Goal: Information Seeking & Learning: Learn about a topic

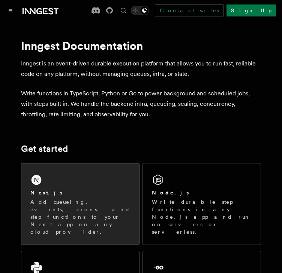
click at [52, 210] on p "Add queueing, events, crons, and step functions to your Next app on any cloud p…" at bounding box center [80, 216] width 100 height 37
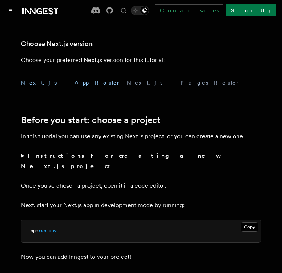
scroll to position [187, 0]
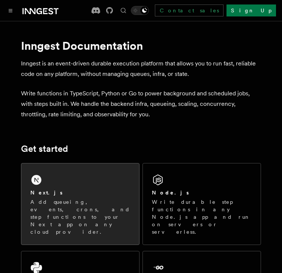
click at [59, 189] on div "Next.js" at bounding box center [80, 193] width 100 height 8
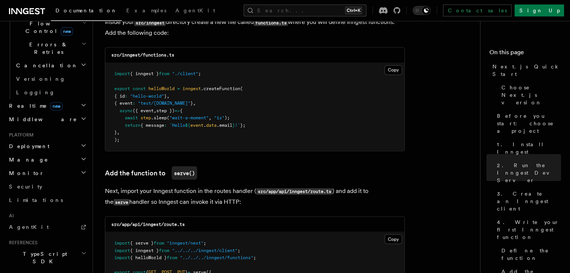
scroll to position [288, 0]
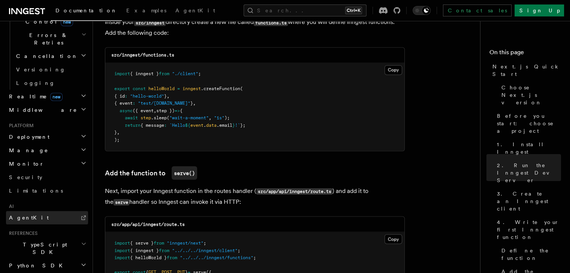
click at [42, 211] on link "AgentKit" at bounding box center [47, 217] width 82 height 13
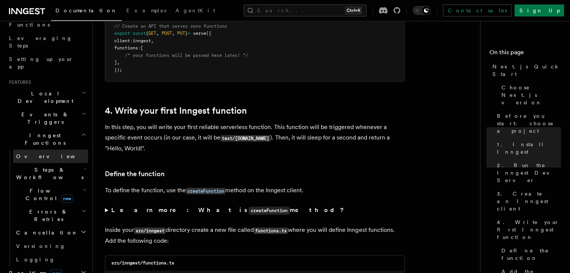
scroll to position [110, 0]
click at [82, 188] on icon "button" at bounding box center [84, 191] width 4 height 6
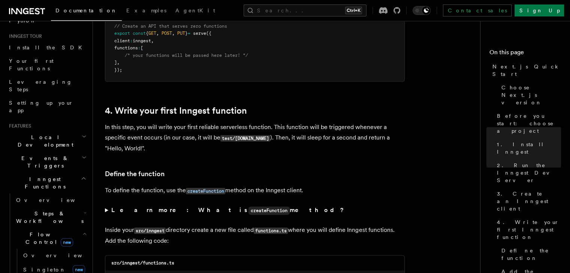
scroll to position [63, 0]
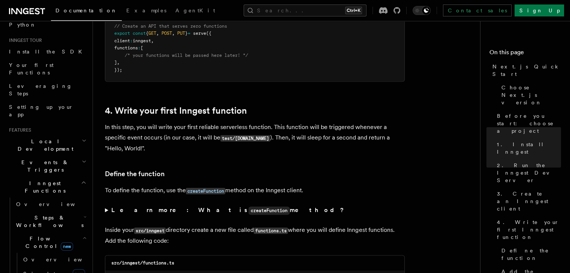
click at [67, 211] on h2 "Steps & Workflows" at bounding box center [50, 221] width 75 height 21
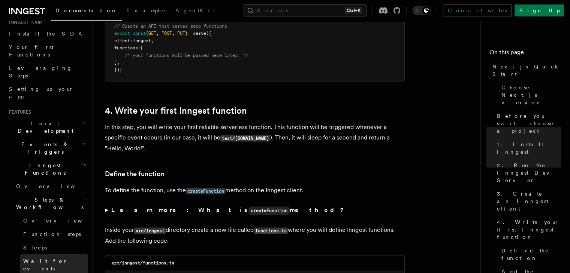
scroll to position [84, 0]
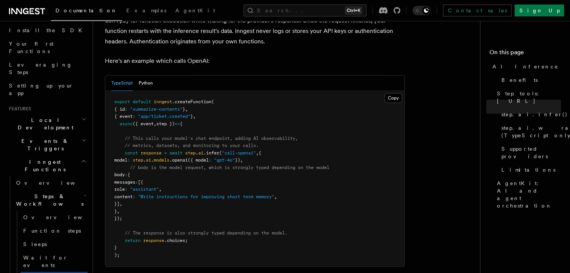
scroll to position [398, 0]
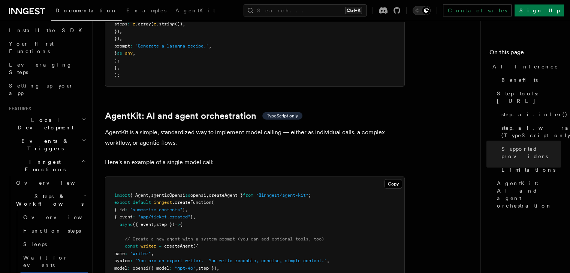
scroll to position [2132, 0]
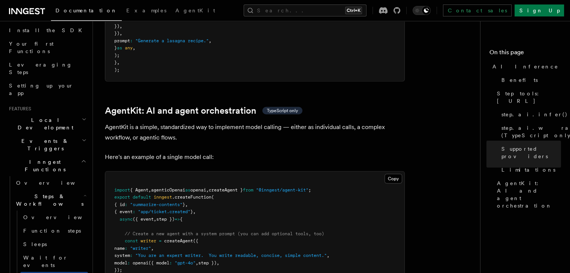
click at [281, 188] on span ";" at bounding box center [309, 190] width 3 height 5
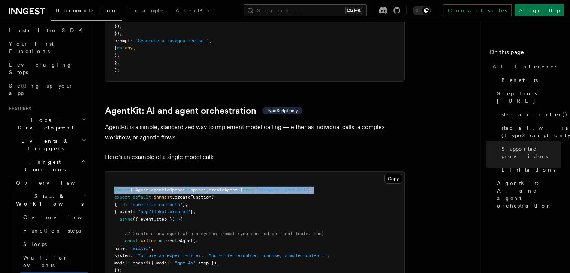
click at [281, 188] on span ";" at bounding box center [309, 190] width 3 height 5
copy code "import { Agent , agenticOpenai as openai , createAgent } from "@inngest/agent-k…"
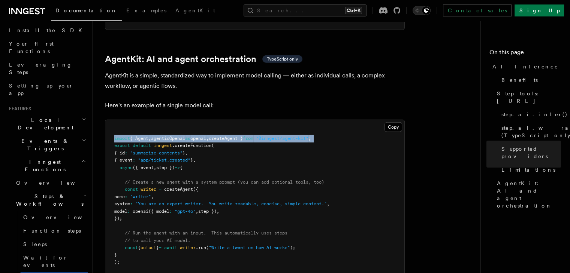
scroll to position [2208, 0]
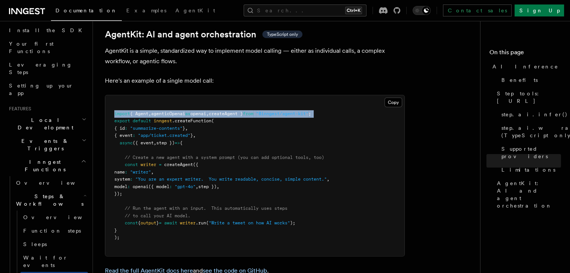
drag, startPoint x: 125, startPoint y: 133, endPoint x: 140, endPoint y: 159, distance: 29.9
click at [140, 159] on pre "import { Agent , agenticOpenai as openai , createAgent } from "@inngest/agent-k…" at bounding box center [254, 175] width 299 height 161
copy code "const writer = createAgent ({ name : "writer" , system : "You are an expert wri…"
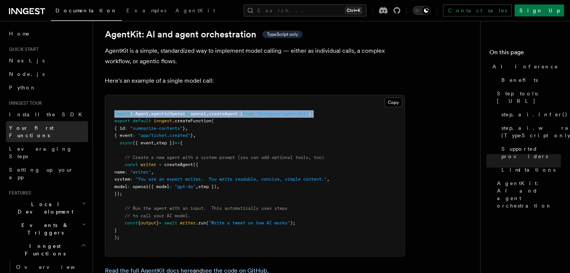
click at [31, 125] on span "Your first Functions" at bounding box center [31, 131] width 45 height 13
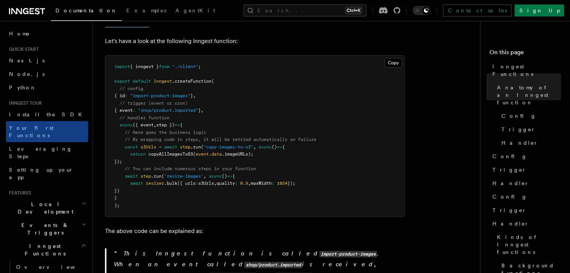
scroll to position [158, 0]
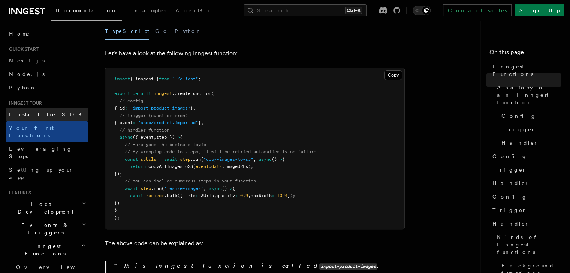
click at [31, 113] on span "Install the SDK" at bounding box center [48, 115] width 78 height 6
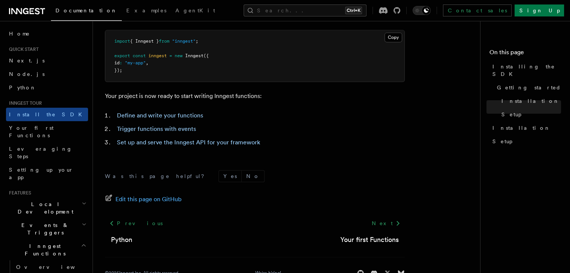
scroll to position [349, 0]
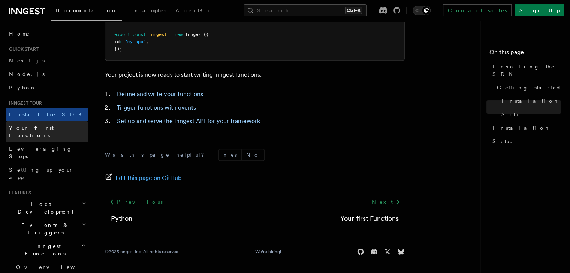
click at [63, 130] on link "Your first Functions" at bounding box center [47, 131] width 82 height 21
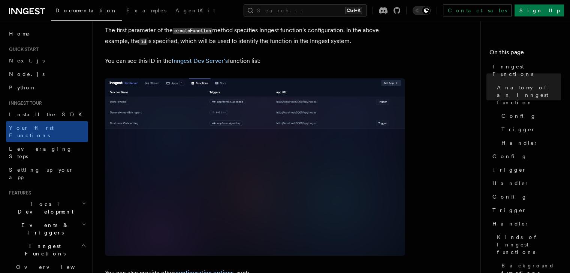
scroll to position [482, 0]
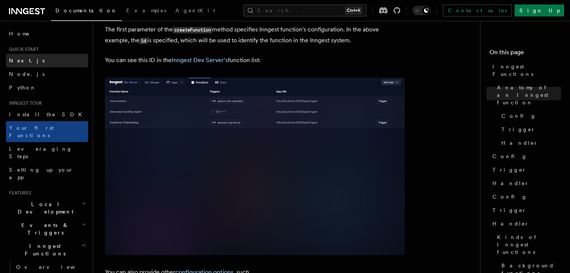
click at [30, 58] on link "Next.js" at bounding box center [47, 60] width 82 height 13
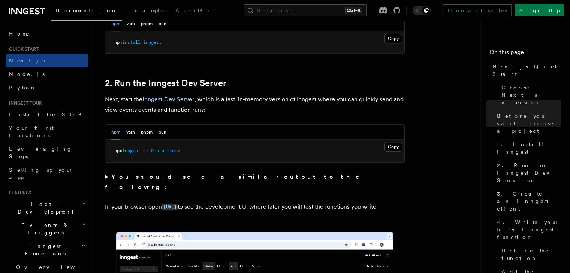
scroll to position [479, 0]
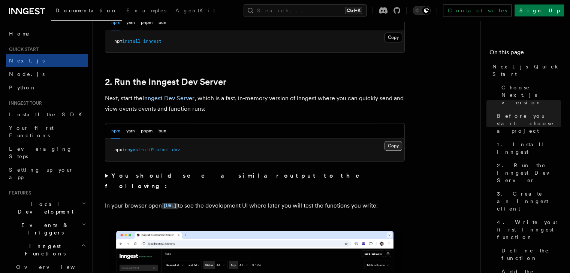
click at [281, 145] on button "Copy Copied" at bounding box center [393, 146] width 18 height 10
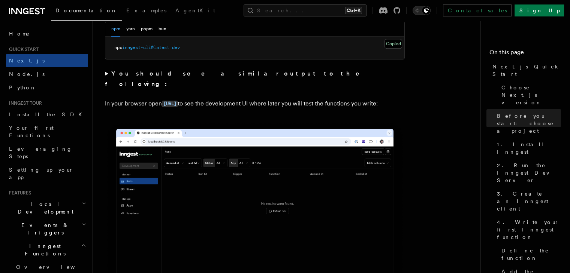
scroll to position [592, 0]
